Goal: Register for event/course

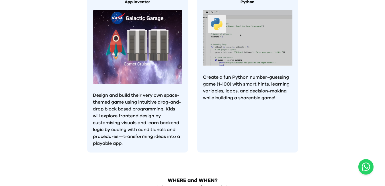
scroll to position [602, 0]
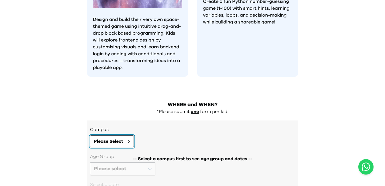
click at [122, 138] on span "Please Select" at bounding box center [109, 141] width 30 height 7
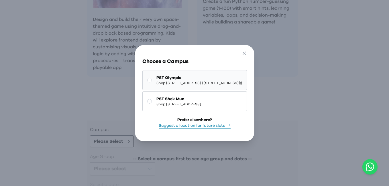
click at [156, 81] on span "Shop [STREET_ADDRESS] | [STREET_ADDRESS]舖" at bounding box center [199, 83] width 86 height 5
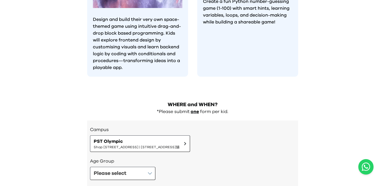
scroll to position [623, 0]
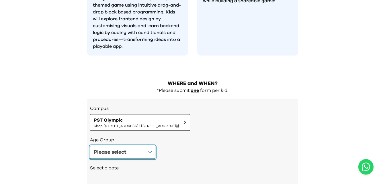
click at [128, 146] on button "Please select" at bounding box center [122, 152] width 65 height 13
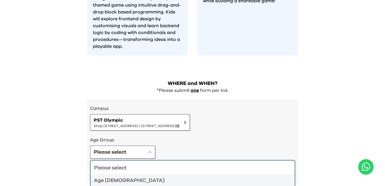
click at [122, 177] on div "Age [DEMOGRAPHIC_DATA]" at bounding box center [189, 181] width 190 height 8
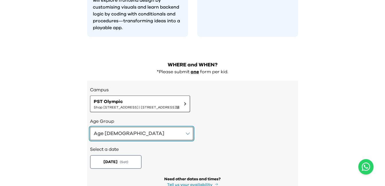
scroll to position [651, 0]
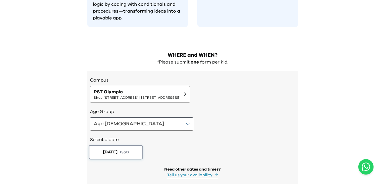
click at [124, 145] on button "[DATE] ( Sat )" at bounding box center [116, 152] width 54 height 14
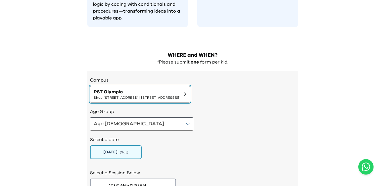
click at [140, 95] on span "Shop [STREET_ADDRESS] | [STREET_ADDRESS]舖" at bounding box center [137, 97] width 86 height 5
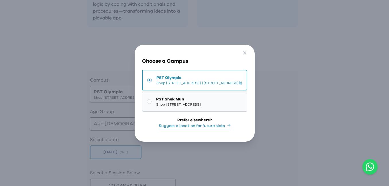
click at [156, 98] on span "PST Shek Mun" at bounding box center [178, 100] width 45 height 6
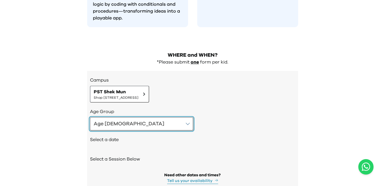
click at [124, 117] on button "Age [DEMOGRAPHIC_DATA]" at bounding box center [141, 123] width 103 height 13
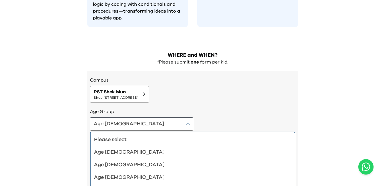
click at [119, 174] on div "Age [DEMOGRAPHIC_DATA]" at bounding box center [189, 178] width 190 height 8
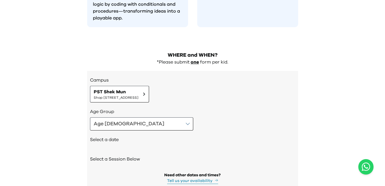
click at [113, 131] on div "Select a date" at bounding box center [192, 140] width 205 height 19
click at [113, 136] on h2 "Select a date" at bounding box center [192, 139] width 205 height 7
click at [113, 156] on h2 "Select a Session Below" at bounding box center [192, 159] width 205 height 7
click at [107, 136] on h2 "Select a date" at bounding box center [192, 139] width 205 height 7
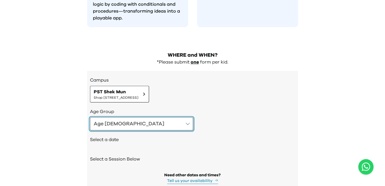
click at [123, 117] on button "Age [DEMOGRAPHIC_DATA]" at bounding box center [141, 123] width 103 height 13
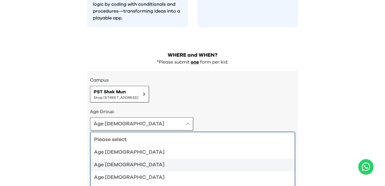
click at [115, 171] on li "Age [DEMOGRAPHIC_DATA]" at bounding box center [193, 177] width 204 height 13
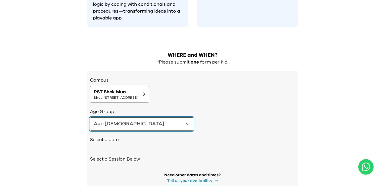
click at [118, 117] on button "Age [DEMOGRAPHIC_DATA]" at bounding box center [141, 123] width 103 height 13
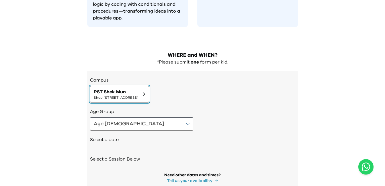
click at [130, 86] on button "PST Shek Mun Shop [STREET_ADDRESS]" at bounding box center [119, 94] width 59 height 17
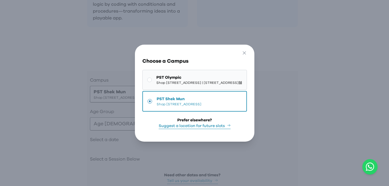
click at [175, 80] on span "Shop [STREET_ADDRESS] | [STREET_ADDRESS]舖" at bounding box center [199, 82] width 86 height 5
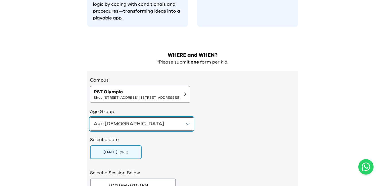
click at [125, 117] on button "Age [DEMOGRAPHIC_DATA]" at bounding box center [141, 123] width 103 height 13
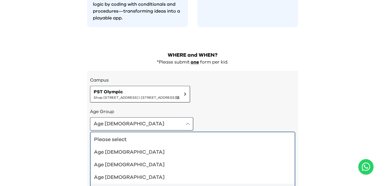
click at [115, 174] on div "Age [DEMOGRAPHIC_DATA]" at bounding box center [189, 178] width 190 height 8
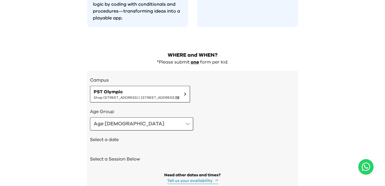
click at [125, 136] on h2 "Select a date" at bounding box center [192, 139] width 205 height 7
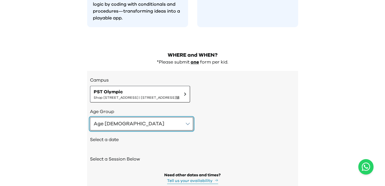
click at [120, 117] on button "Age [DEMOGRAPHIC_DATA]" at bounding box center [141, 123] width 103 height 13
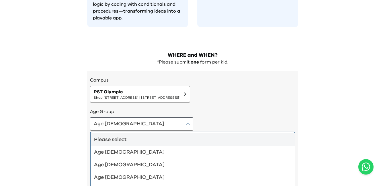
click at [117, 148] on div "Age [DEMOGRAPHIC_DATA]" at bounding box center [189, 152] width 190 height 8
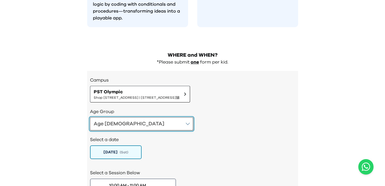
click at [124, 117] on button "Age [DEMOGRAPHIC_DATA]" at bounding box center [141, 123] width 103 height 13
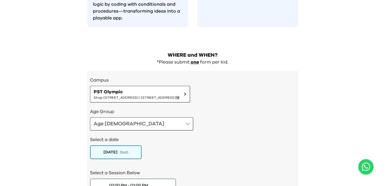
click at [173, 131] on div "Select a date [DATE] ( Sat )" at bounding box center [192, 147] width 205 height 33
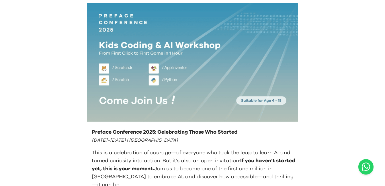
scroll to position [0, 0]
